Goal: Use online tool/utility

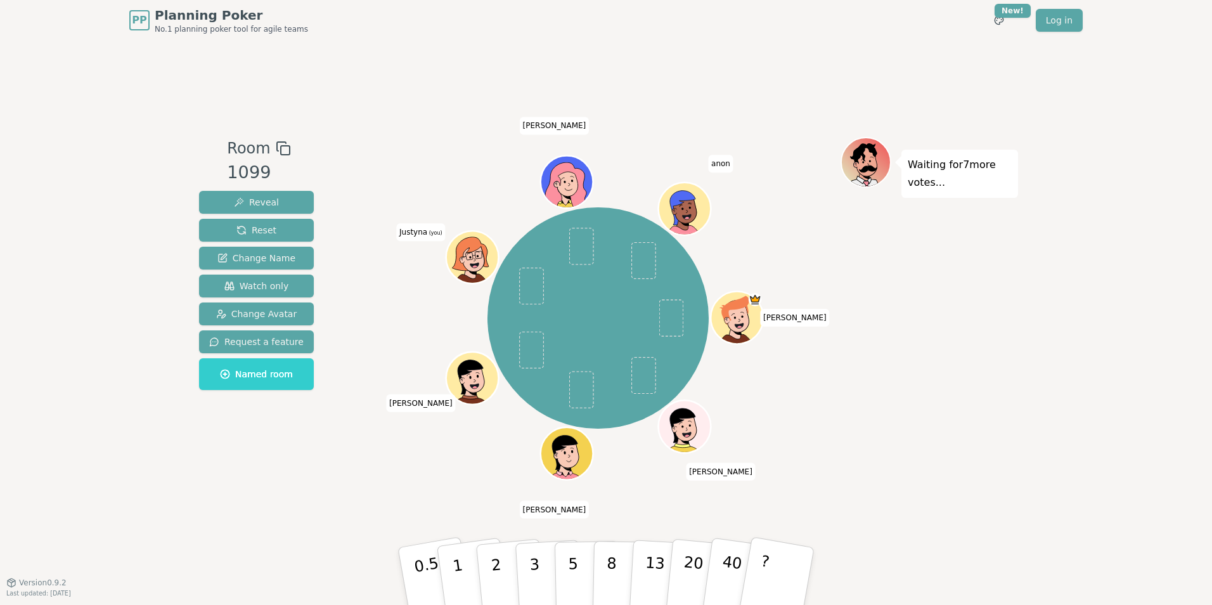
click at [480, 260] on div at bounding box center [474, 274] width 51 height 46
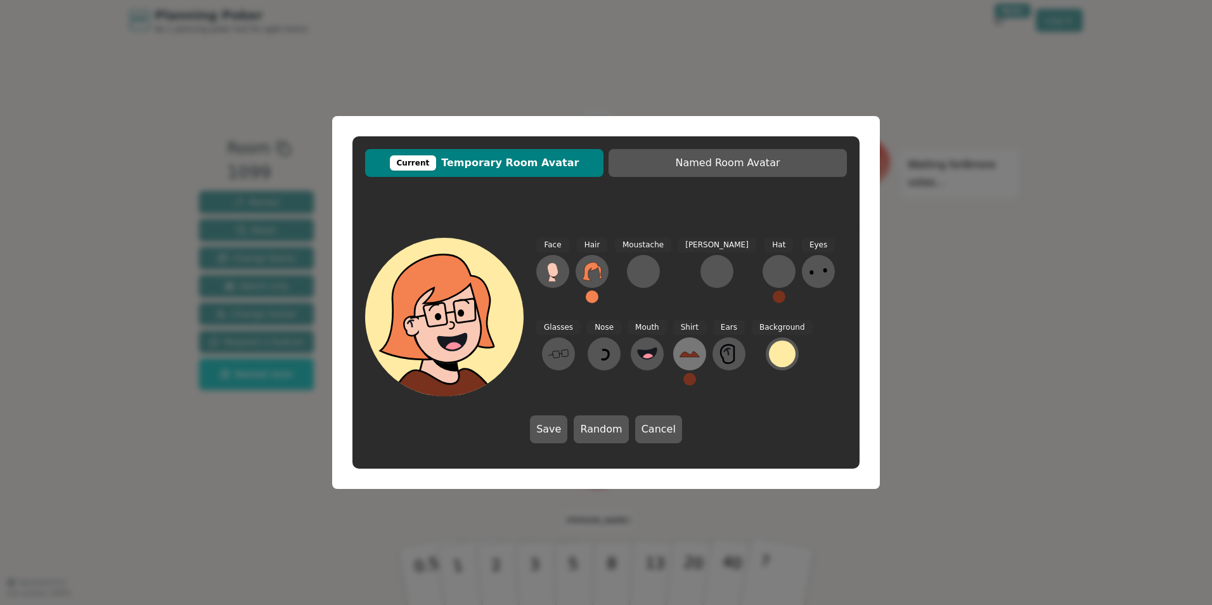
click at [679, 351] on icon at bounding box center [689, 353] width 20 height 20
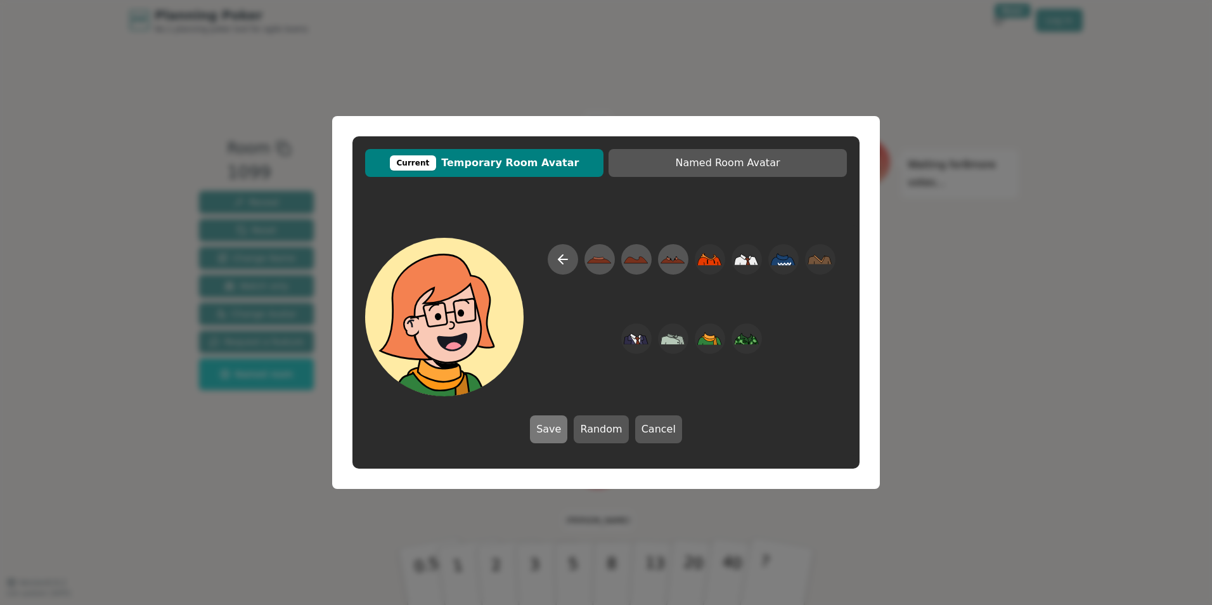
click at [565, 429] on button "Save" at bounding box center [548, 429] width 37 height 28
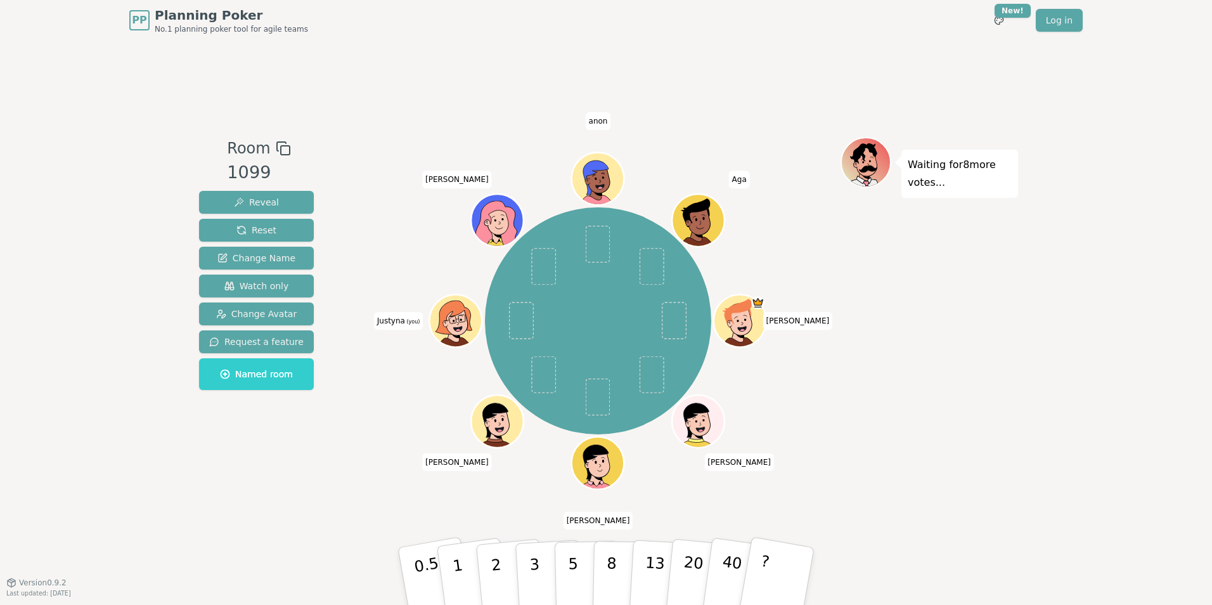
click at [466, 324] on icon at bounding box center [455, 319] width 51 height 10
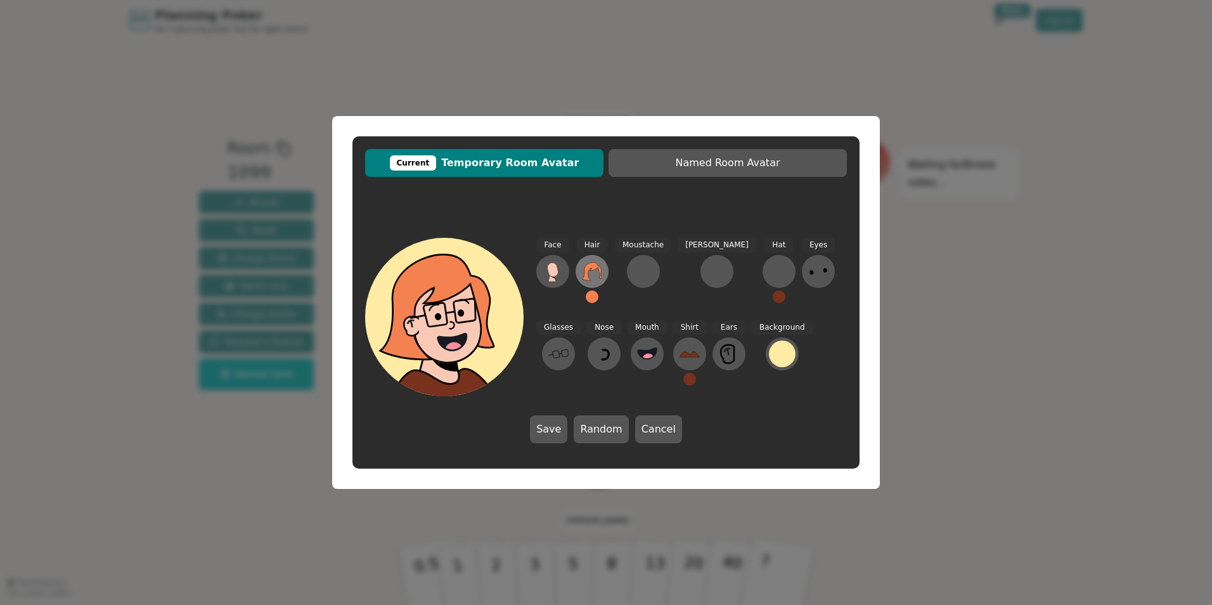
click at [593, 270] on icon at bounding box center [592, 271] width 20 height 18
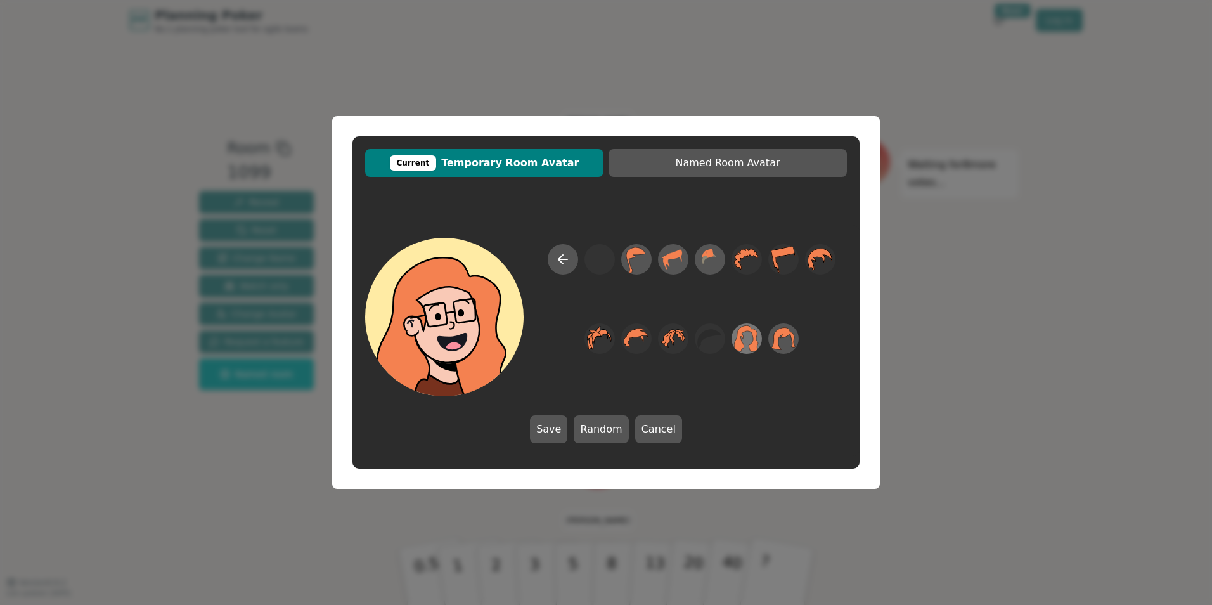
click at [755, 349] on icon at bounding box center [747, 338] width 25 height 27
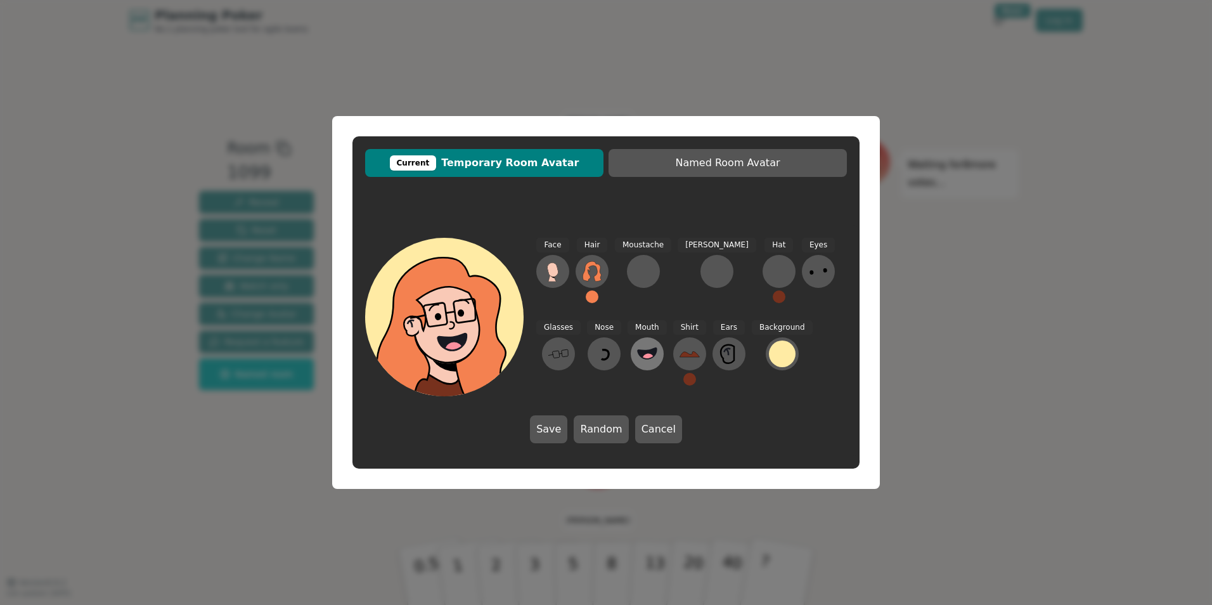
click at [641, 362] on circle at bounding box center [647, 358] width 13 height 13
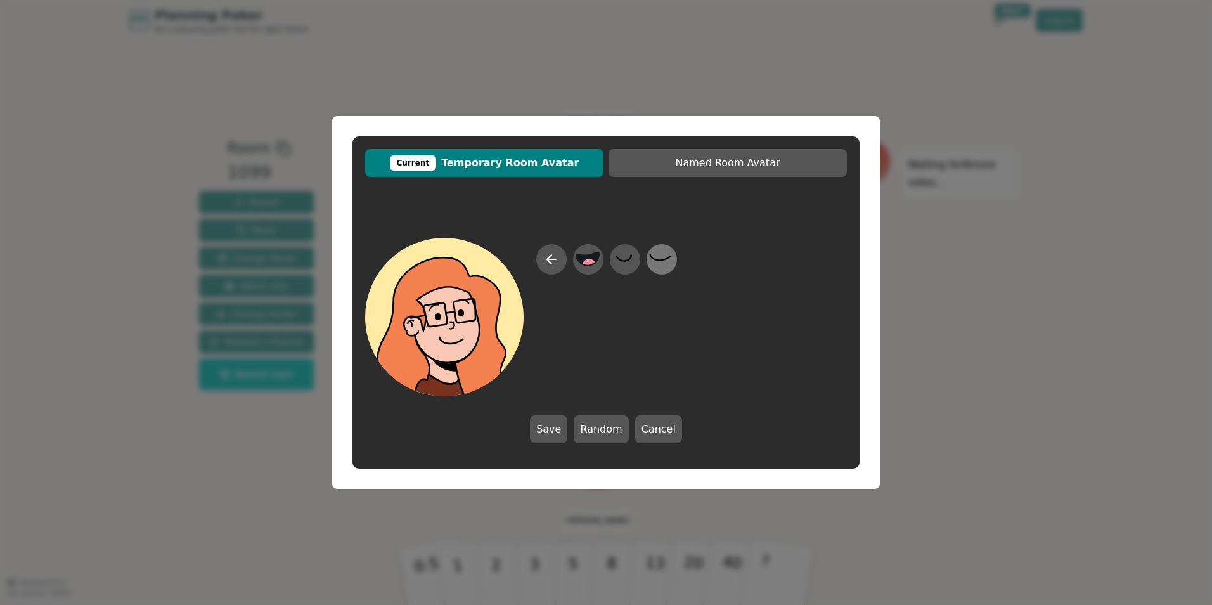
click at [667, 260] on icon at bounding box center [661, 259] width 25 height 29
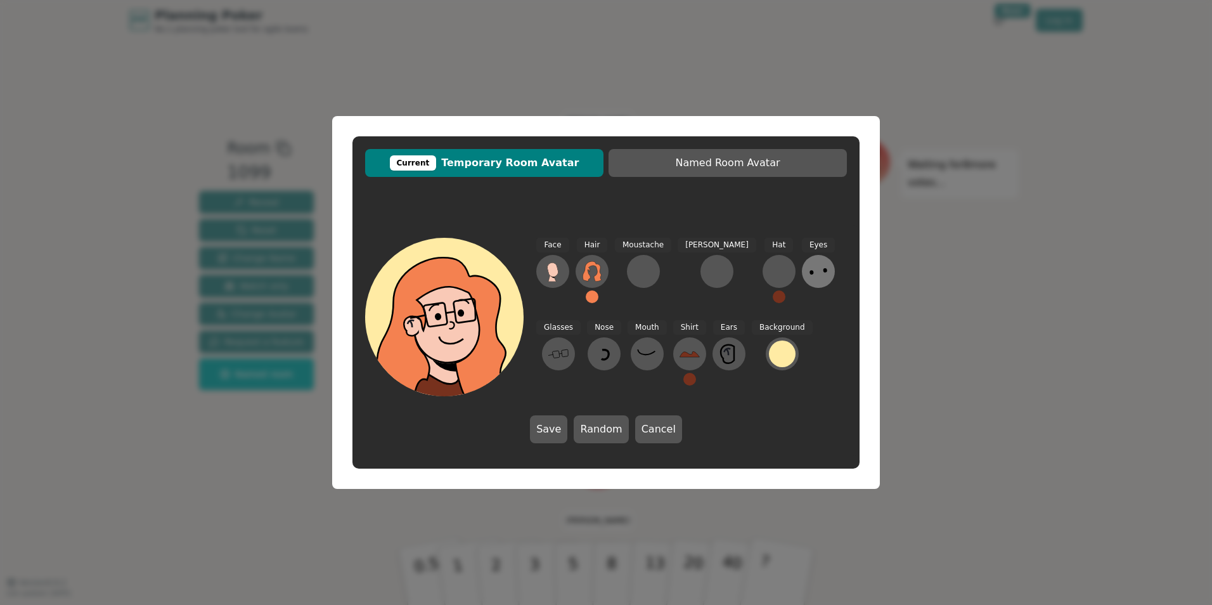
click at [808, 274] on icon at bounding box center [818, 271] width 20 height 20
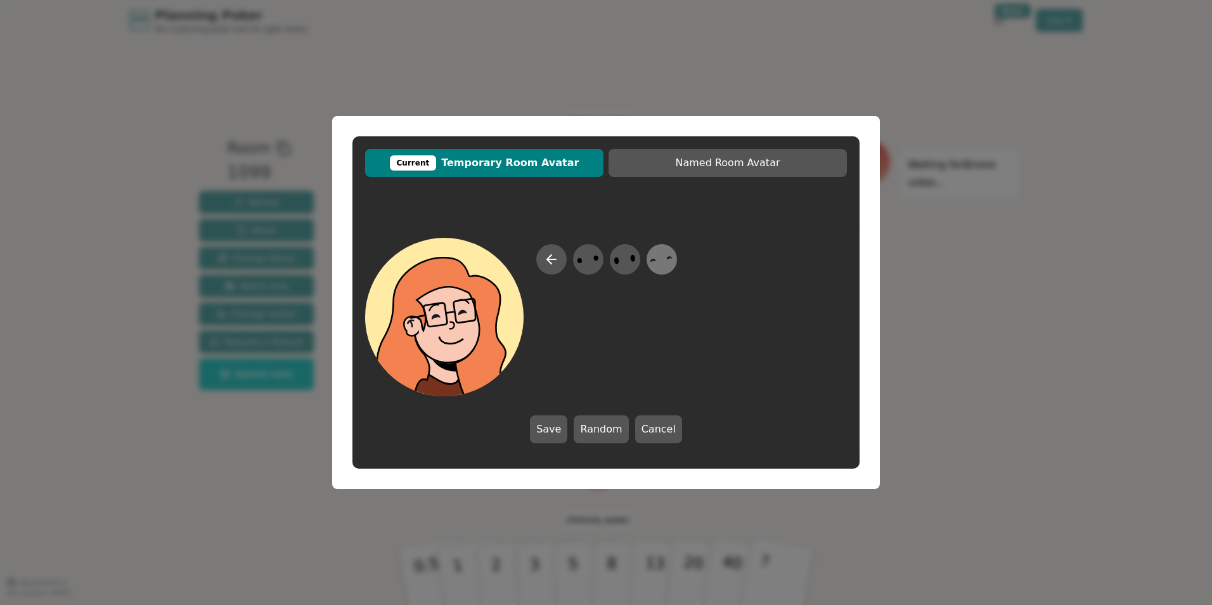
click at [665, 266] on icon at bounding box center [661, 259] width 25 height 29
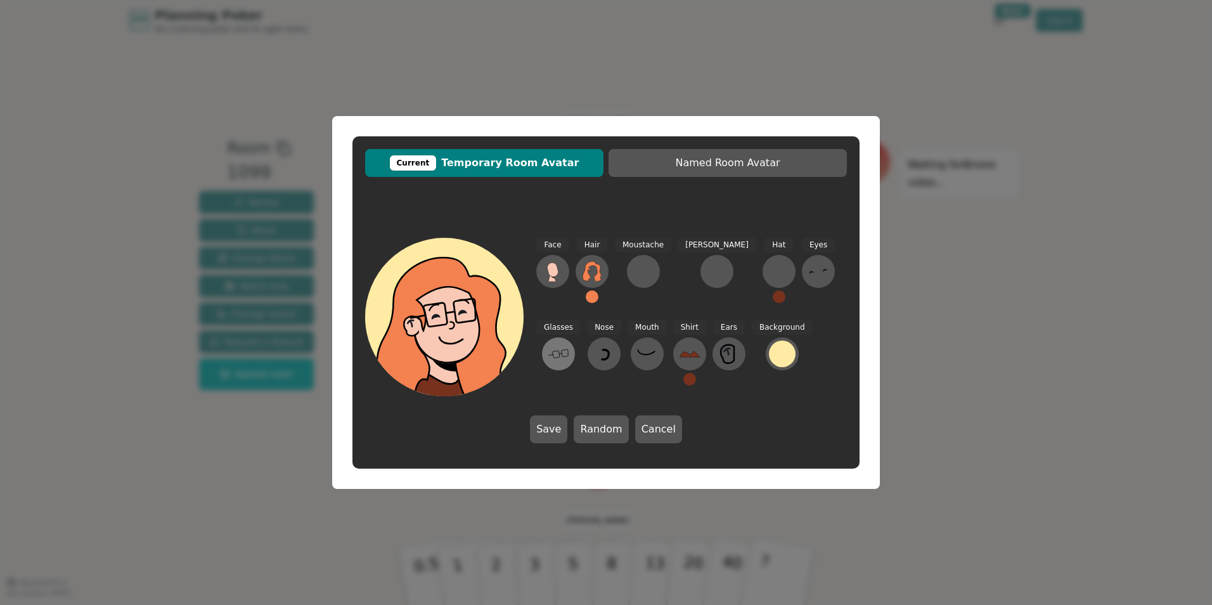
click at [568, 343] on icon at bounding box center [558, 353] width 20 height 20
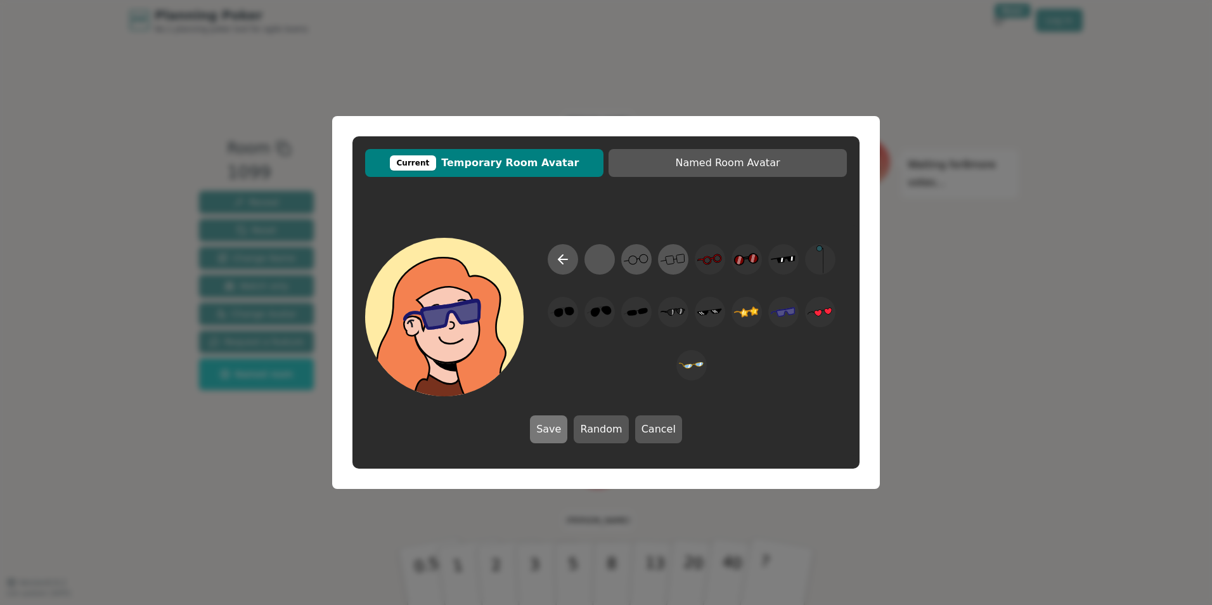
click at [555, 423] on button "Save" at bounding box center [548, 429] width 37 height 28
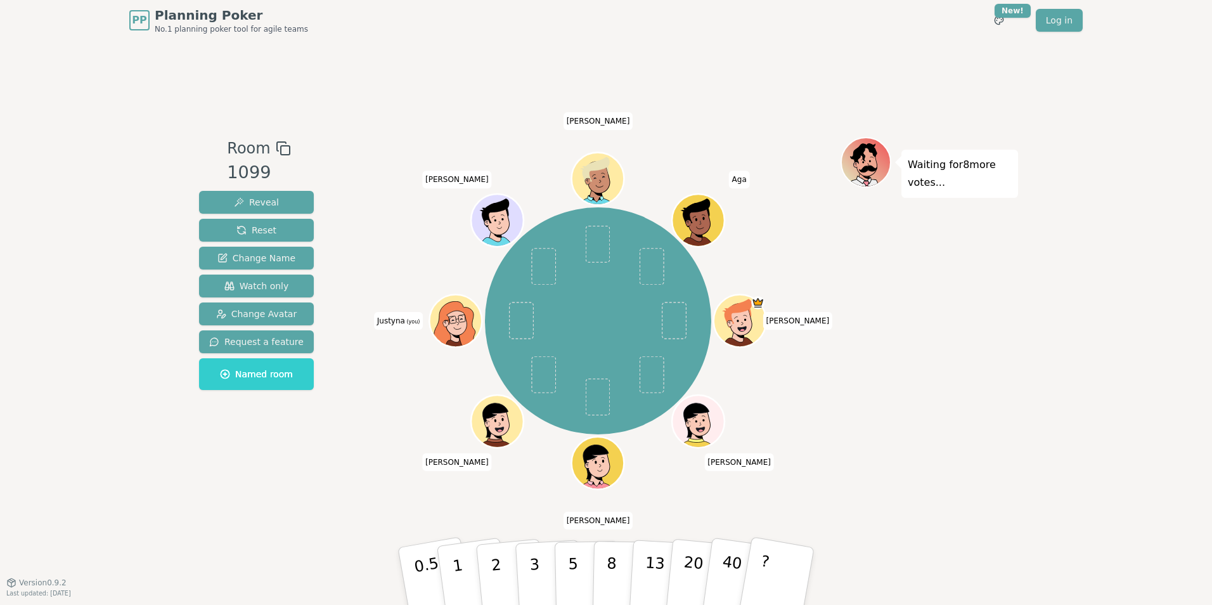
click at [453, 330] on icon at bounding box center [458, 328] width 25 height 9
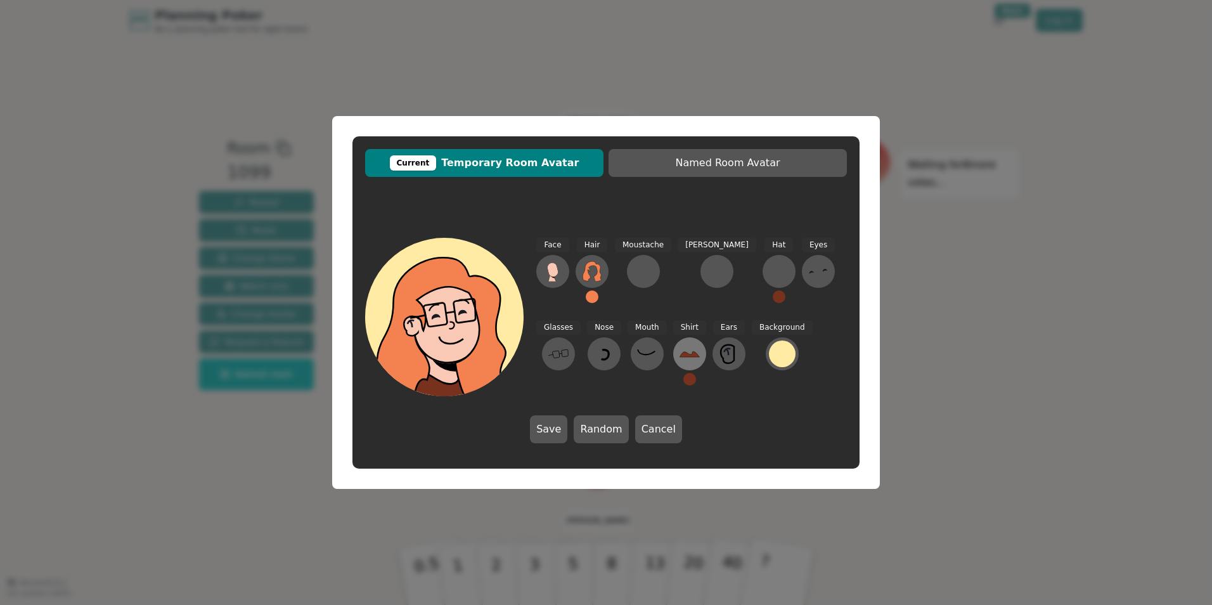
click at [679, 358] on icon at bounding box center [689, 353] width 20 height 20
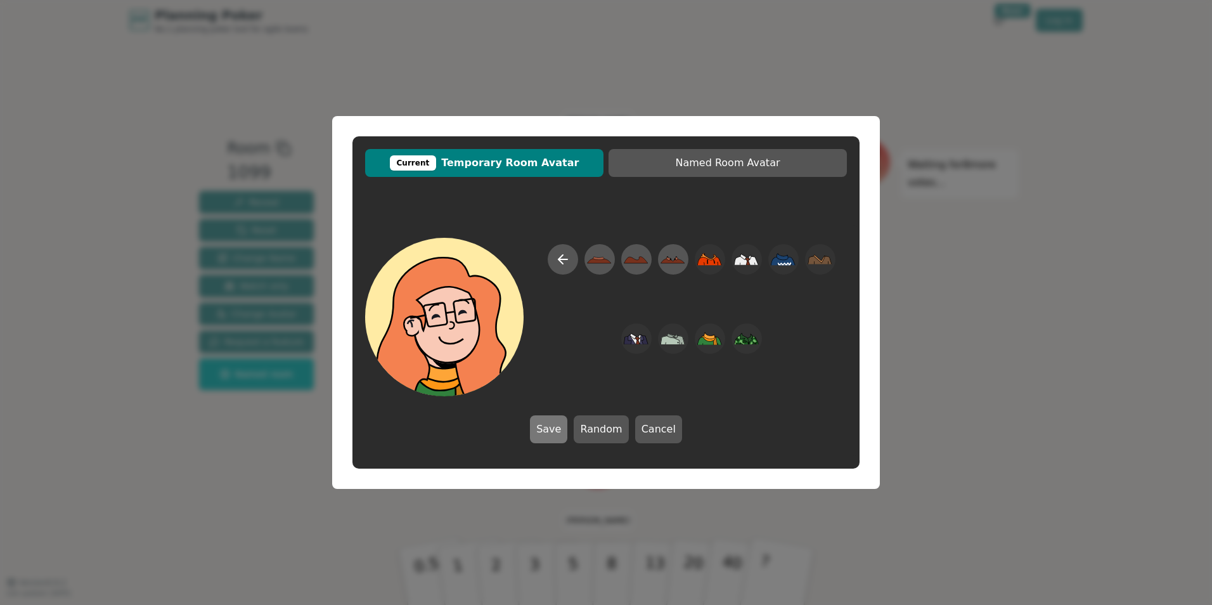
click at [544, 427] on button "Save" at bounding box center [548, 429] width 37 height 28
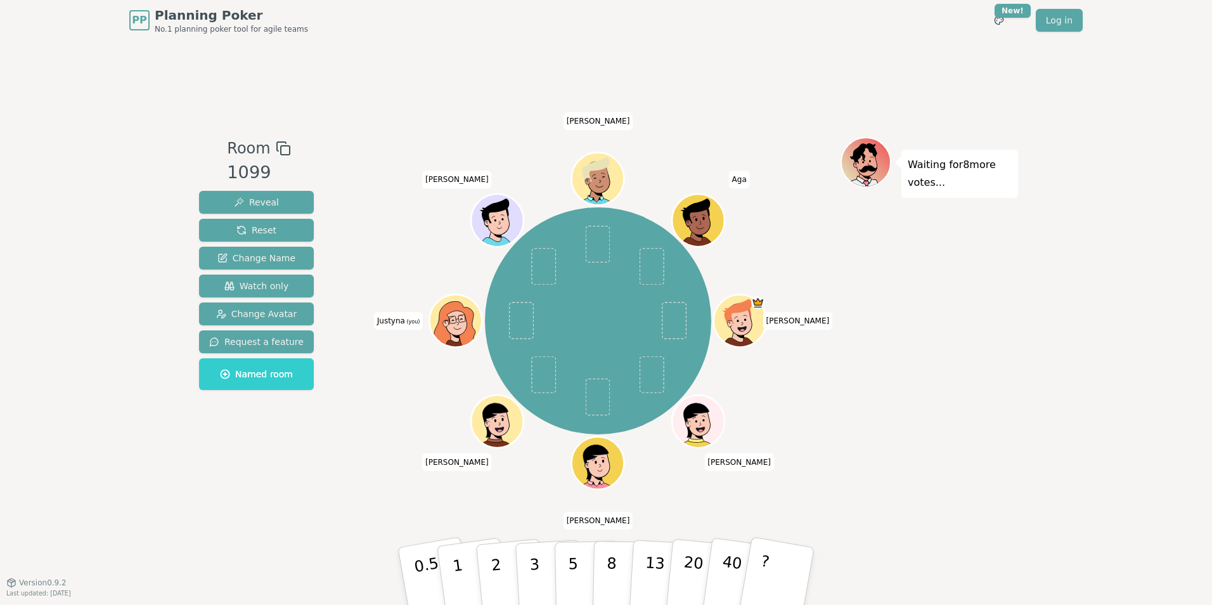
click at [458, 323] on icon at bounding box center [455, 319] width 51 height 10
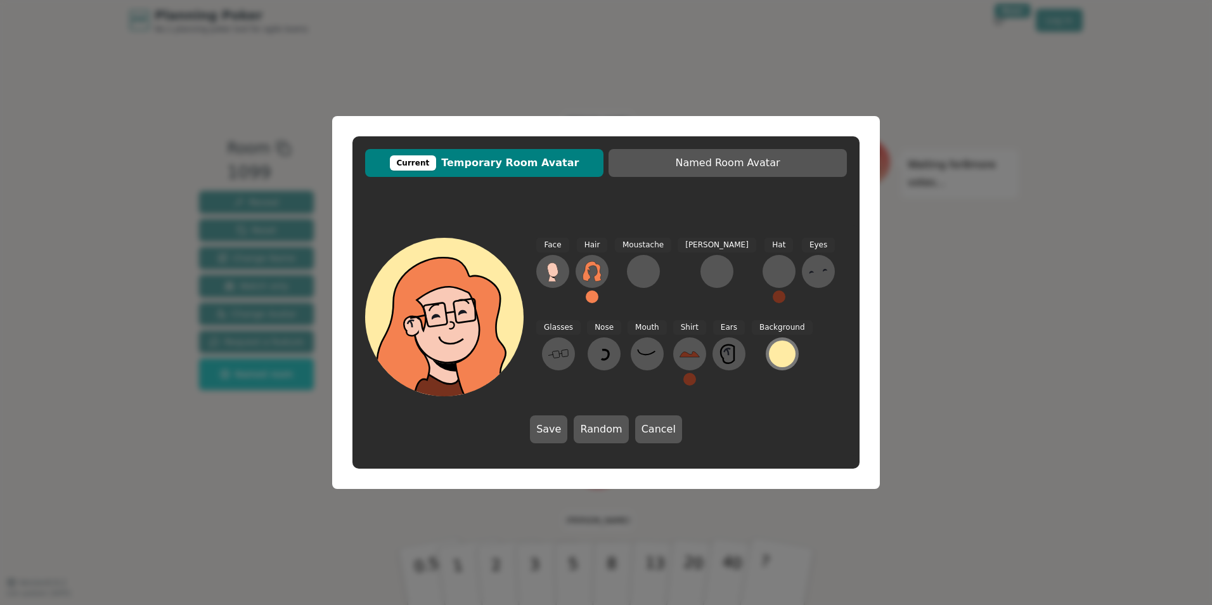
click at [769, 357] on div at bounding box center [782, 353] width 27 height 27
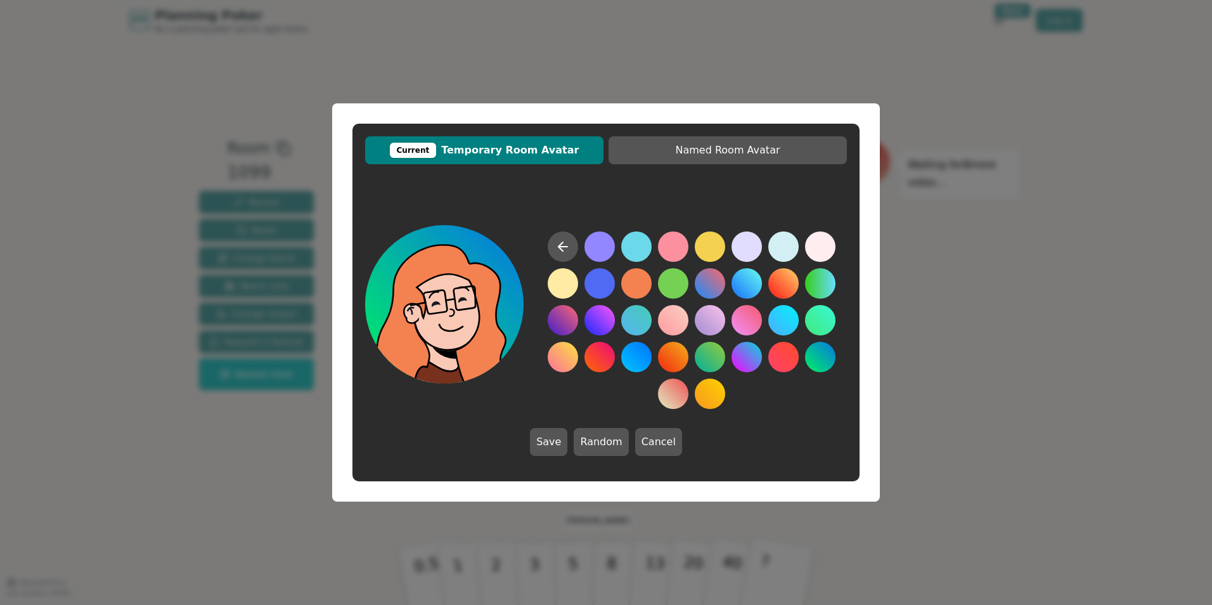
click at [824, 358] on button at bounding box center [820, 357] width 30 height 30
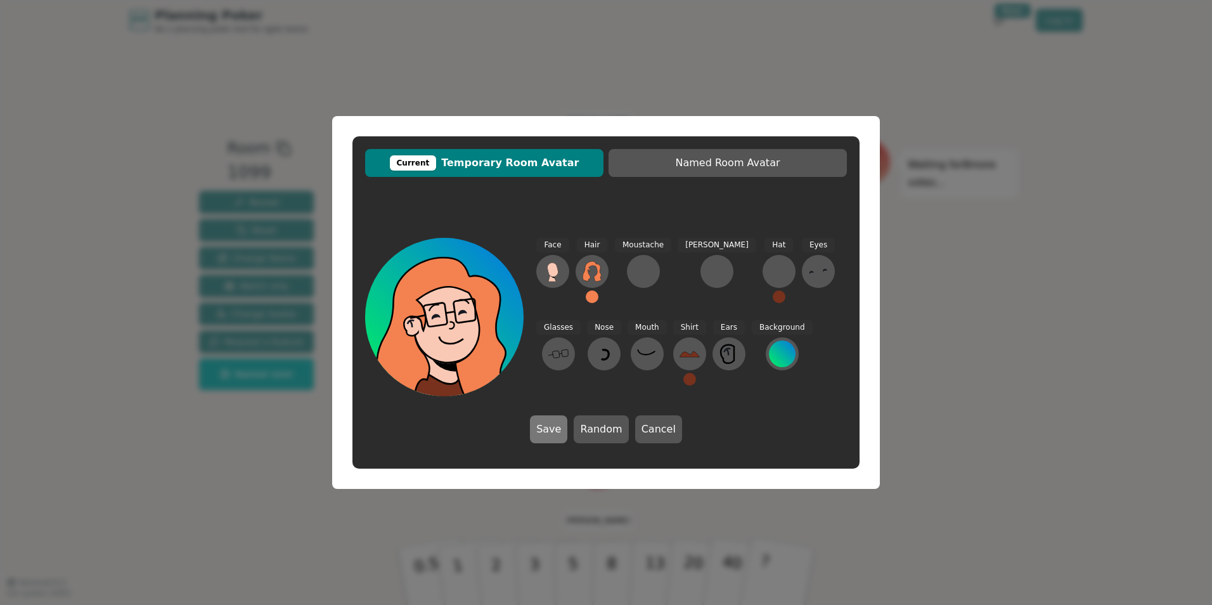
click at [547, 430] on button "Save" at bounding box center [548, 429] width 37 height 28
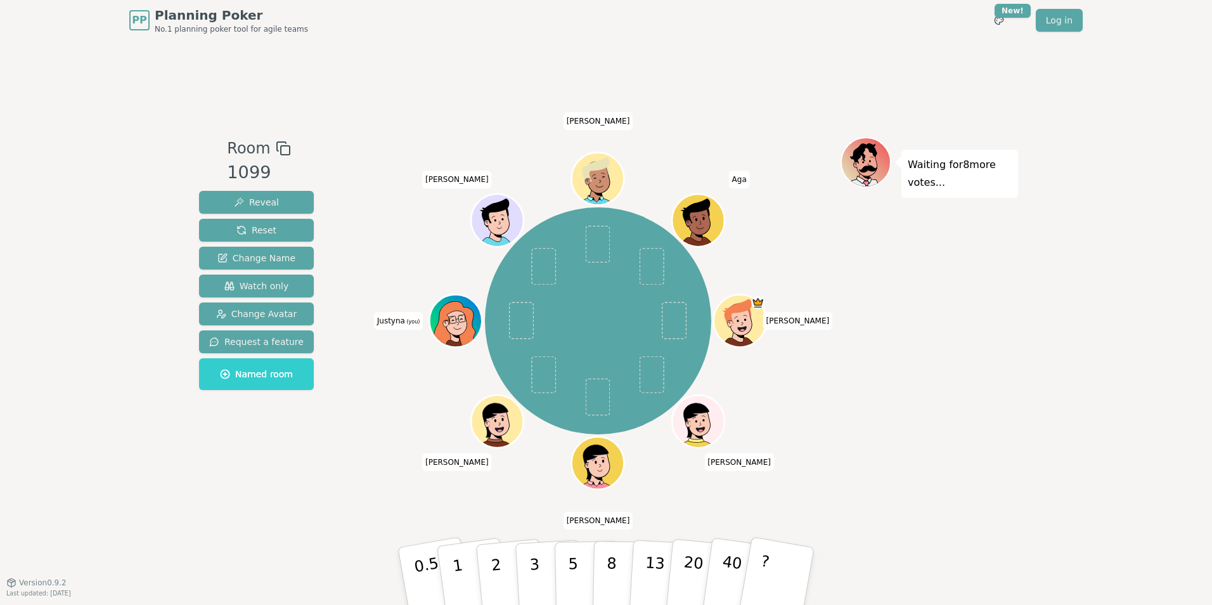
click at [456, 322] on icon at bounding box center [455, 319] width 51 height 10
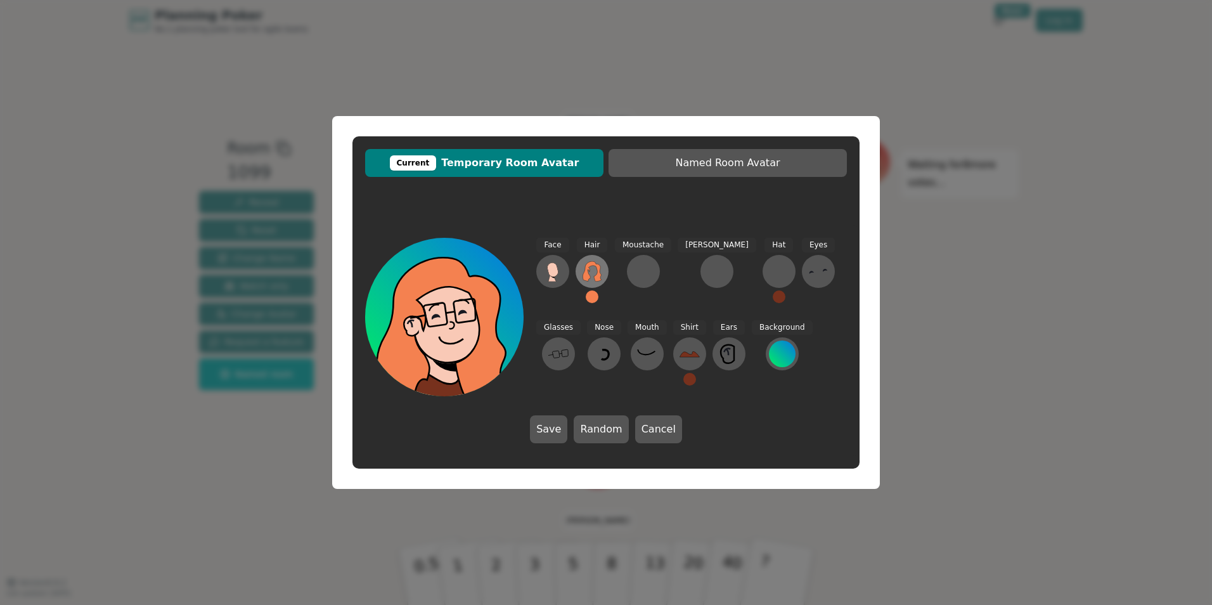
click at [587, 279] on icon at bounding box center [591, 271] width 18 height 20
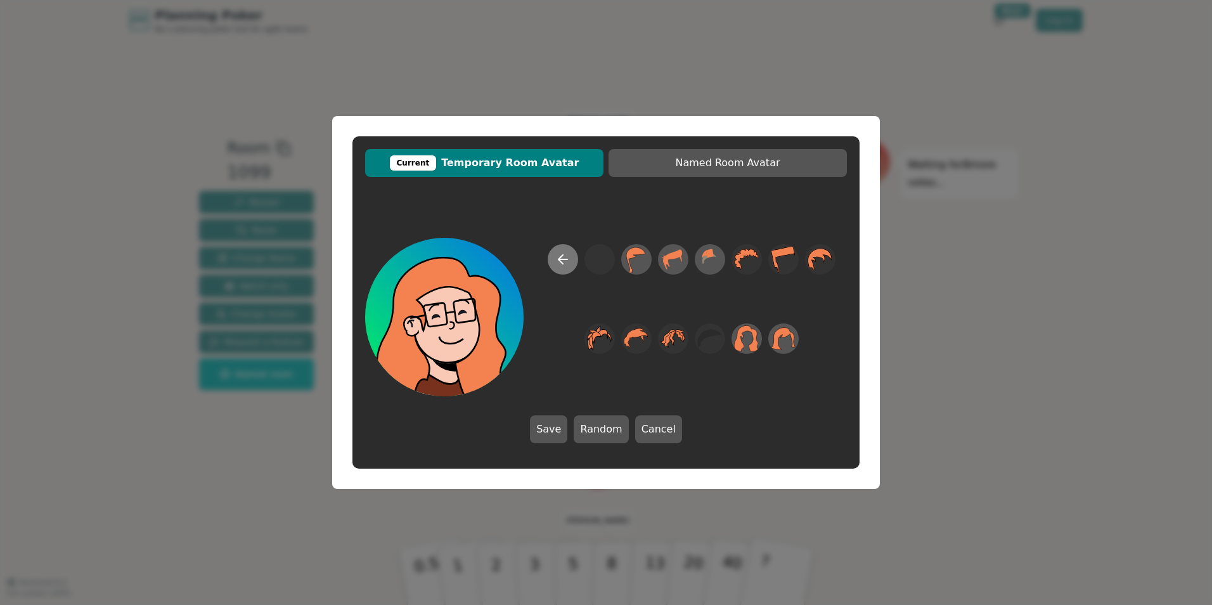
click at [557, 267] on button at bounding box center [563, 259] width 30 height 30
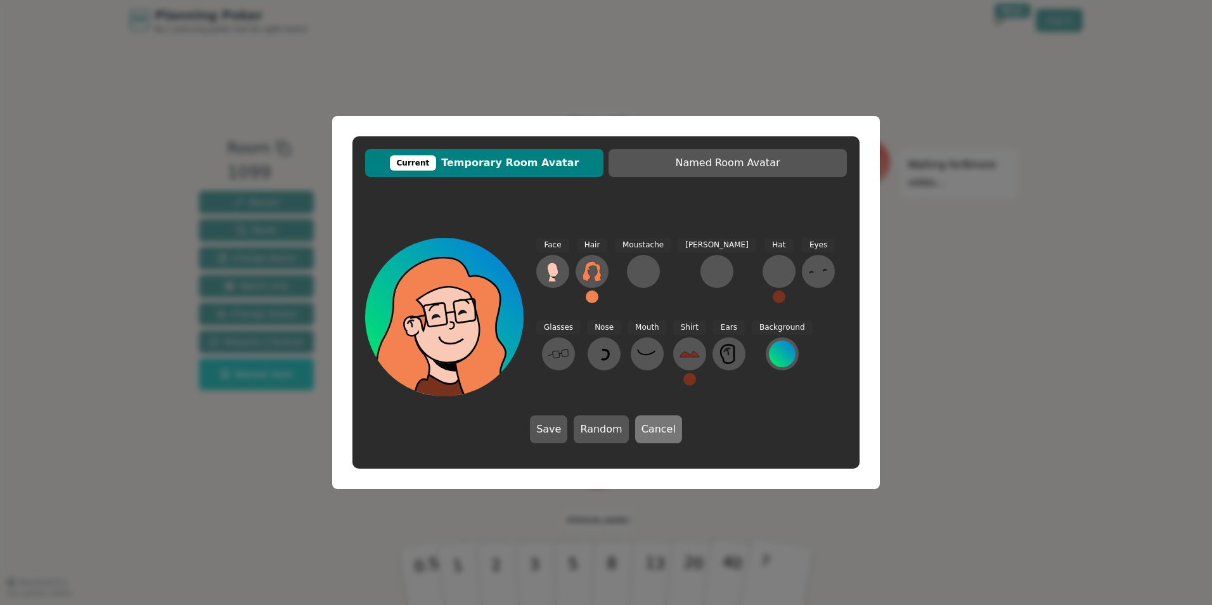
click at [644, 430] on button "Cancel" at bounding box center [658, 429] width 47 height 28
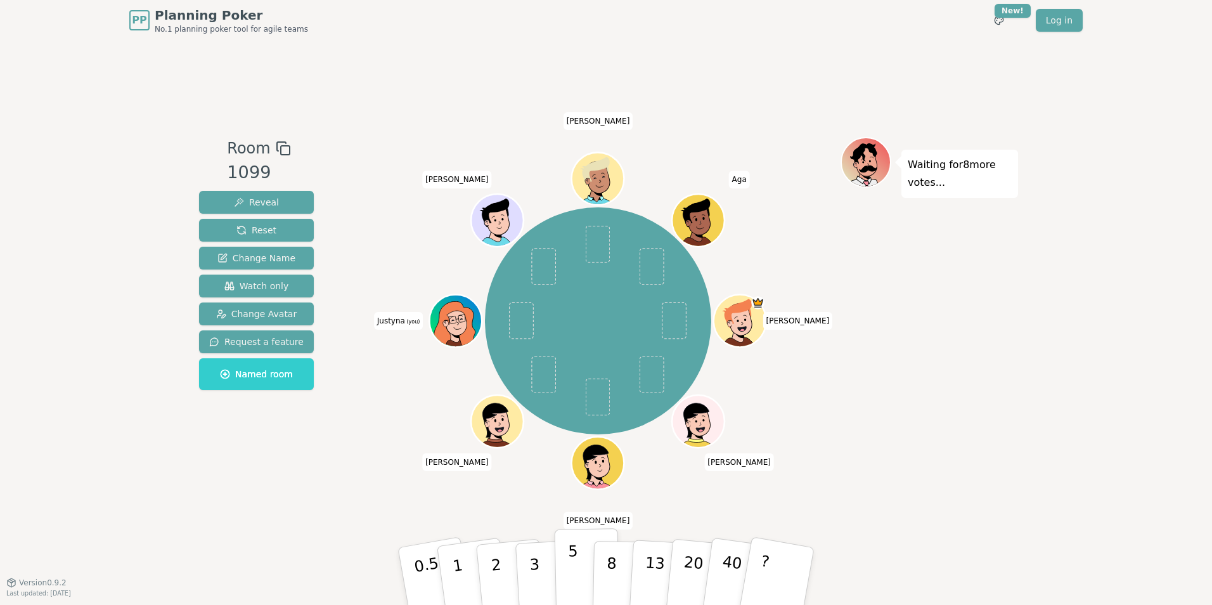
click at [582, 565] on button "5" at bounding box center [587, 576] width 65 height 96
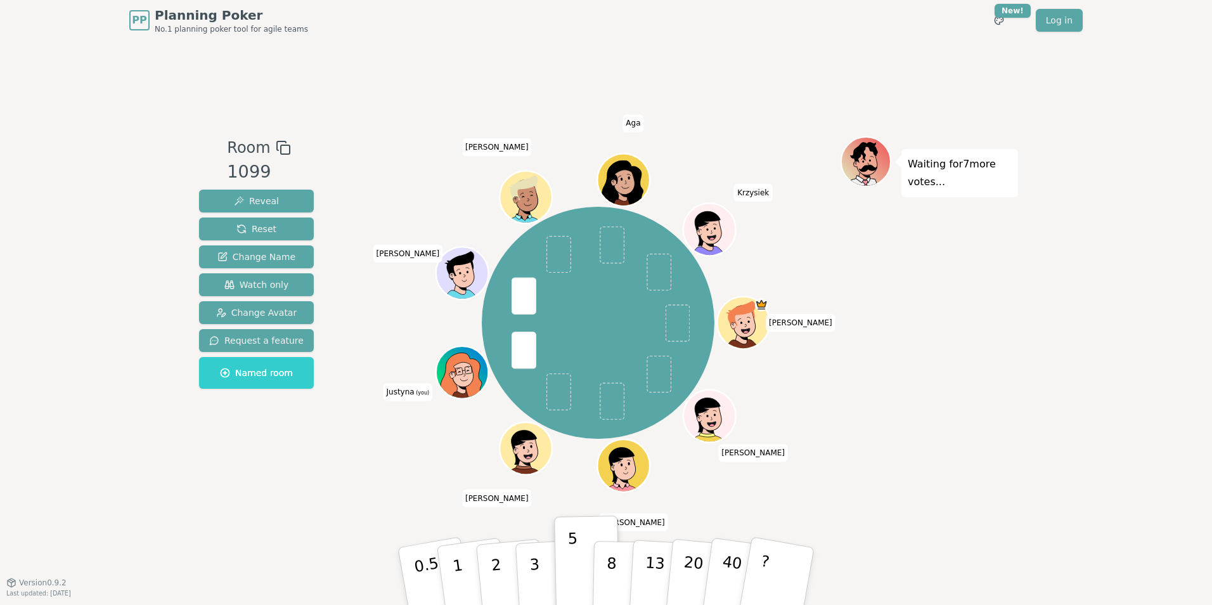
click at [1132, 356] on div "PP Planning Poker No.1 planning poker tool for agile teams Toggle theme New! Lo…" at bounding box center [606, 302] width 1212 height 605
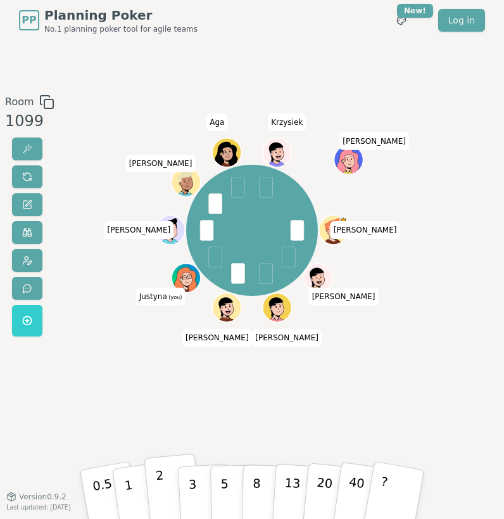
click at [162, 490] on p "2" at bounding box center [161, 494] width 13 height 56
click at [203, 483] on button "3" at bounding box center [204, 493] width 55 height 79
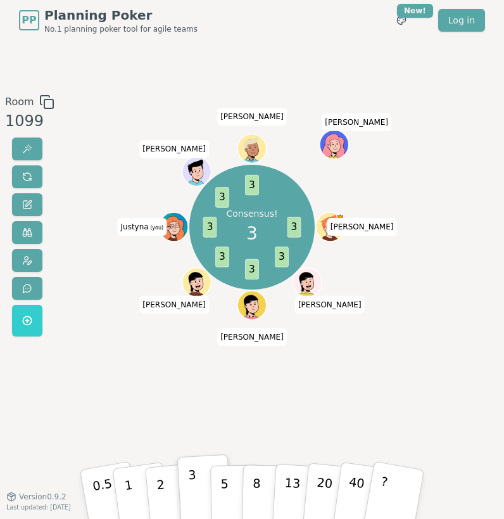
click at [422, 400] on div "Room 1099 Consensus! 3 3 3 3 3 3 3 3 [PERSON_NAME] [PERSON_NAME] [PERSON_NAME] …" at bounding box center [252, 268] width 504 height 349
